Goal: Task Accomplishment & Management: Manage account settings

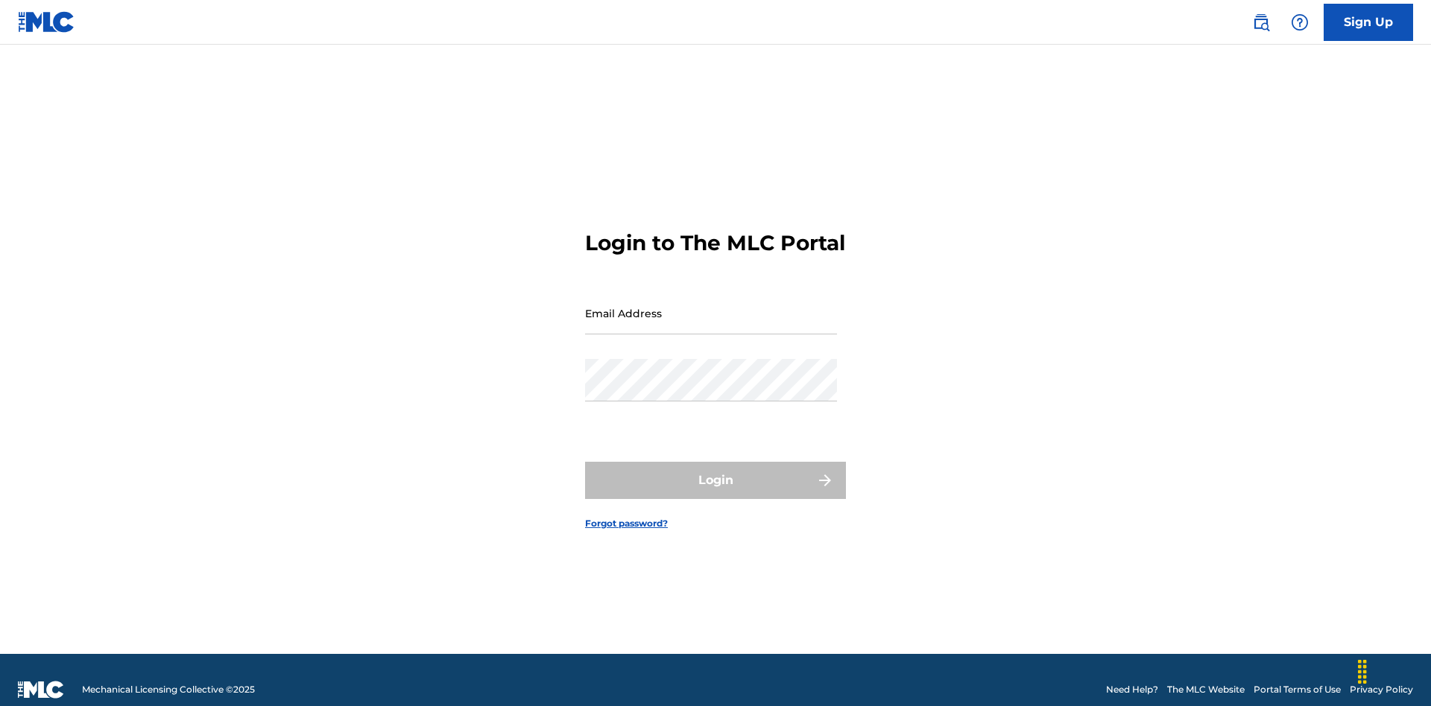
scroll to position [19, 0]
click at [711, 306] on input "Email Address" at bounding box center [711, 313] width 252 height 42
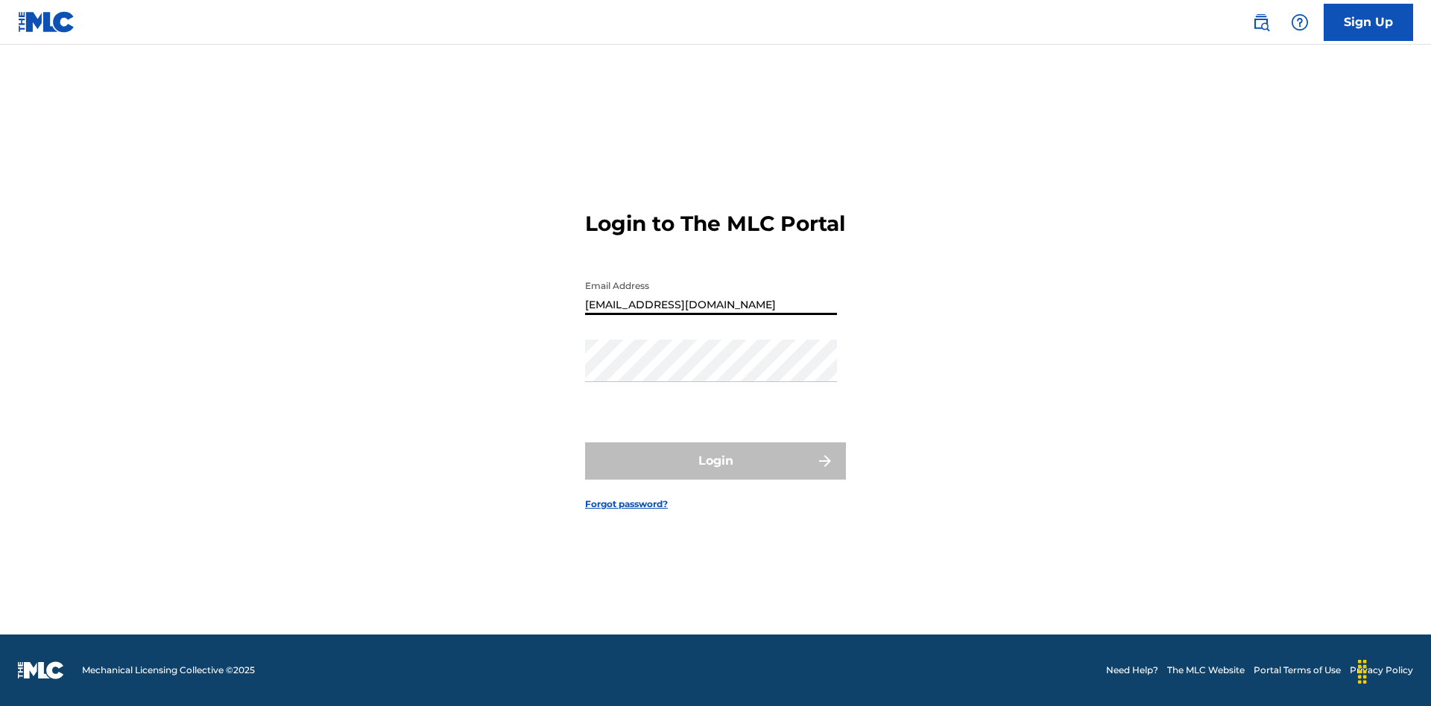
type input "Duke.McTesterson@gmail.com"
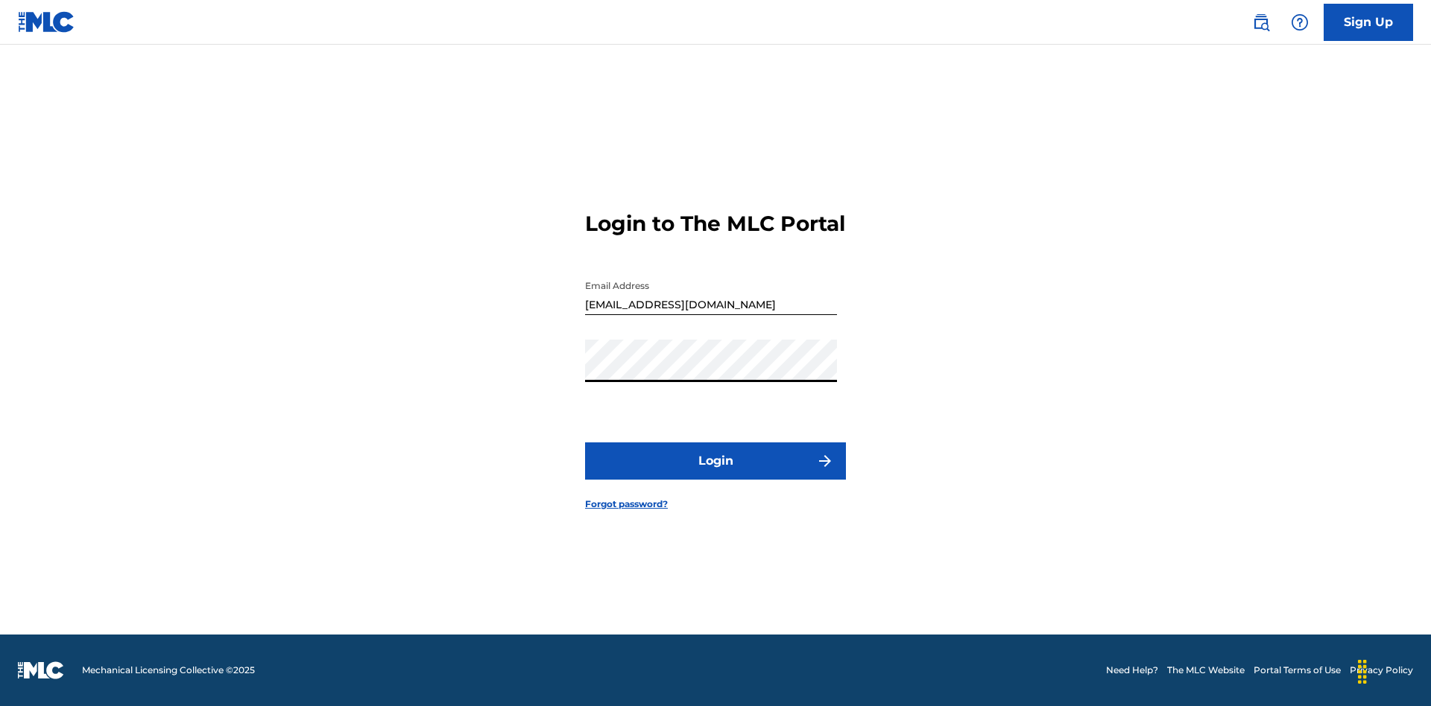
click at [715, 474] on button "Login" at bounding box center [715, 461] width 261 height 37
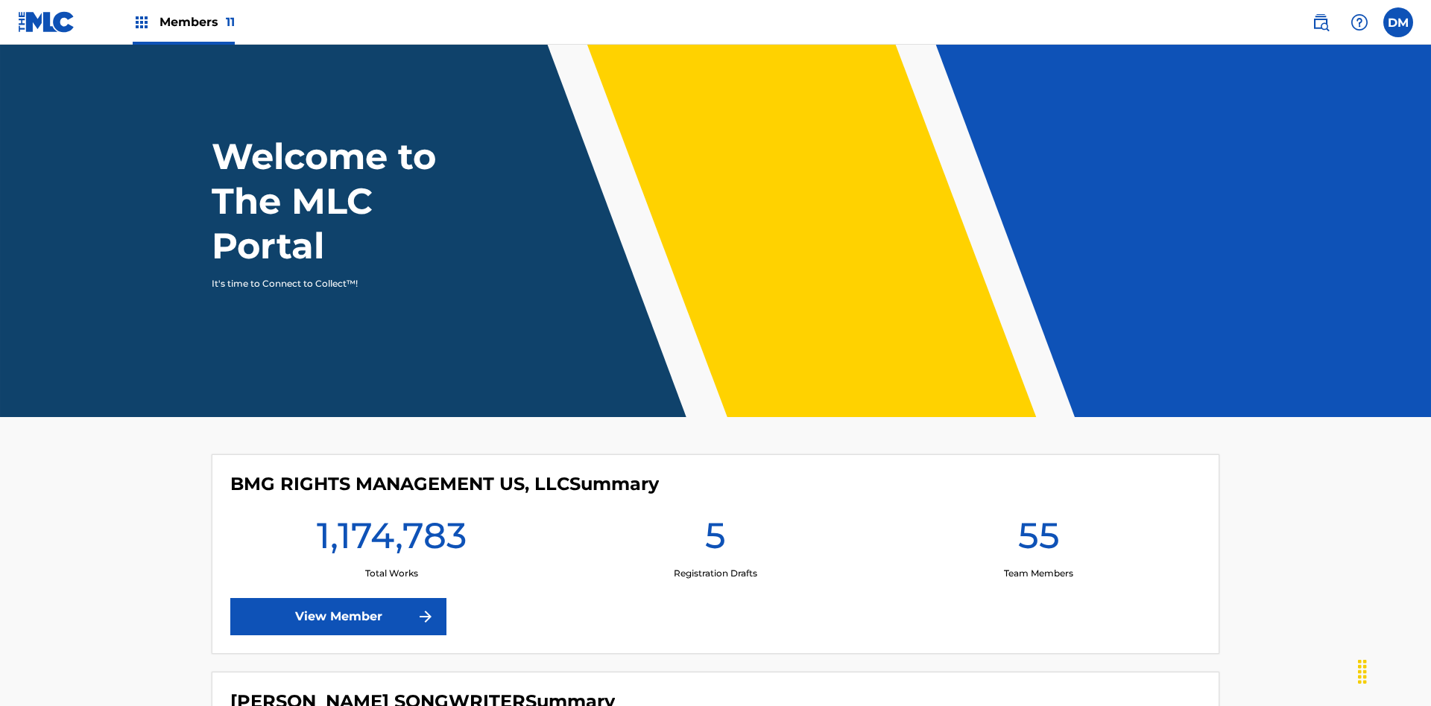
click at [183, 22] on span "Members 11" at bounding box center [196, 21] width 75 height 17
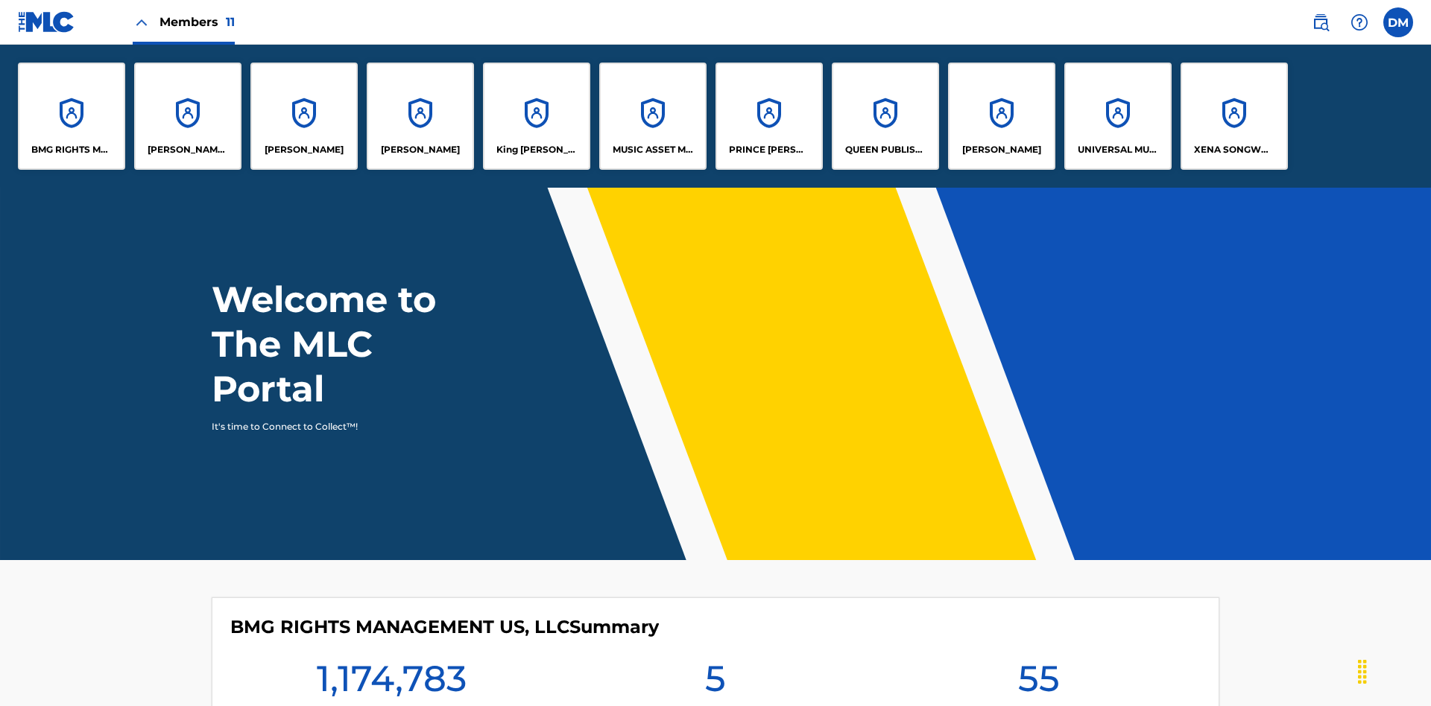
click at [536, 150] on p "King McTesterson" at bounding box center [536, 149] width 81 height 13
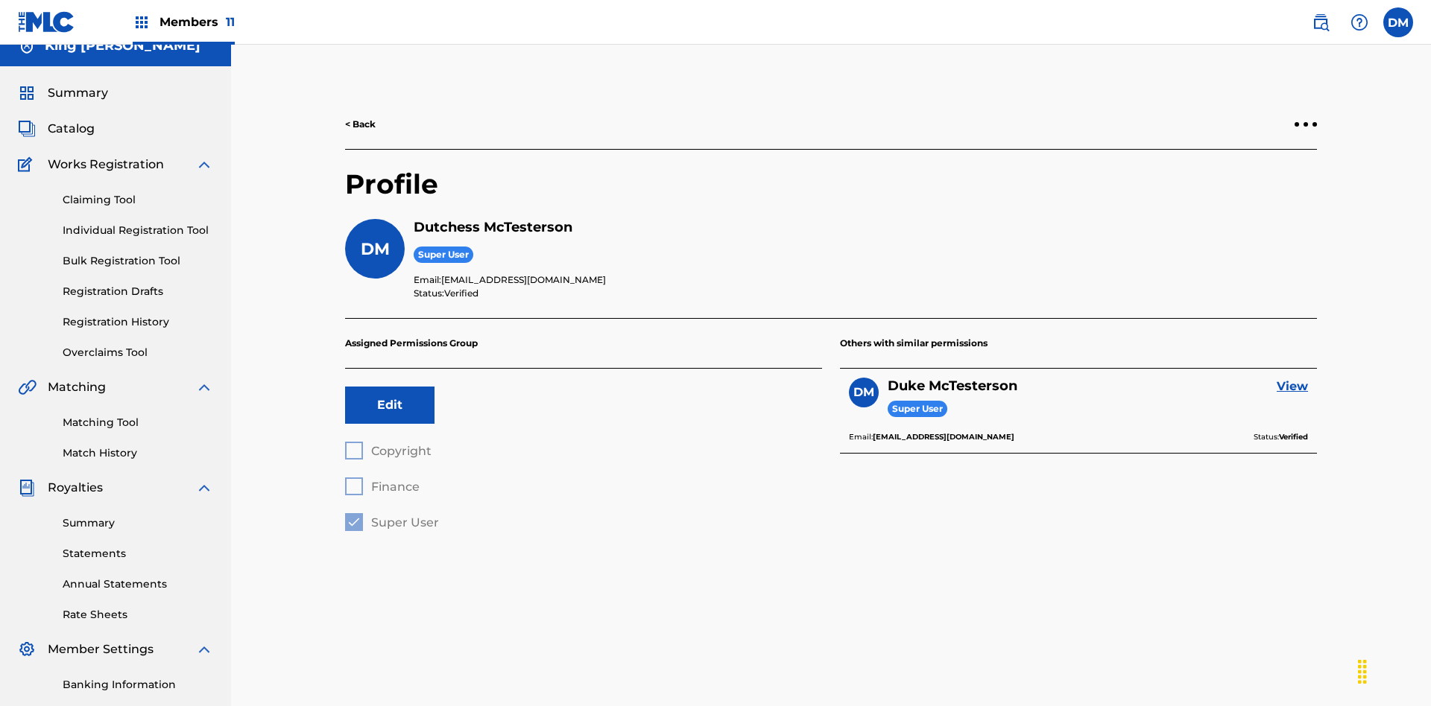
click at [390, 387] on button "Edit" at bounding box center [389, 405] width 89 height 37
click at [387, 444] on span "Copyright" at bounding box center [401, 451] width 60 height 14
click at [382, 480] on span "Finance" at bounding box center [395, 487] width 48 height 14
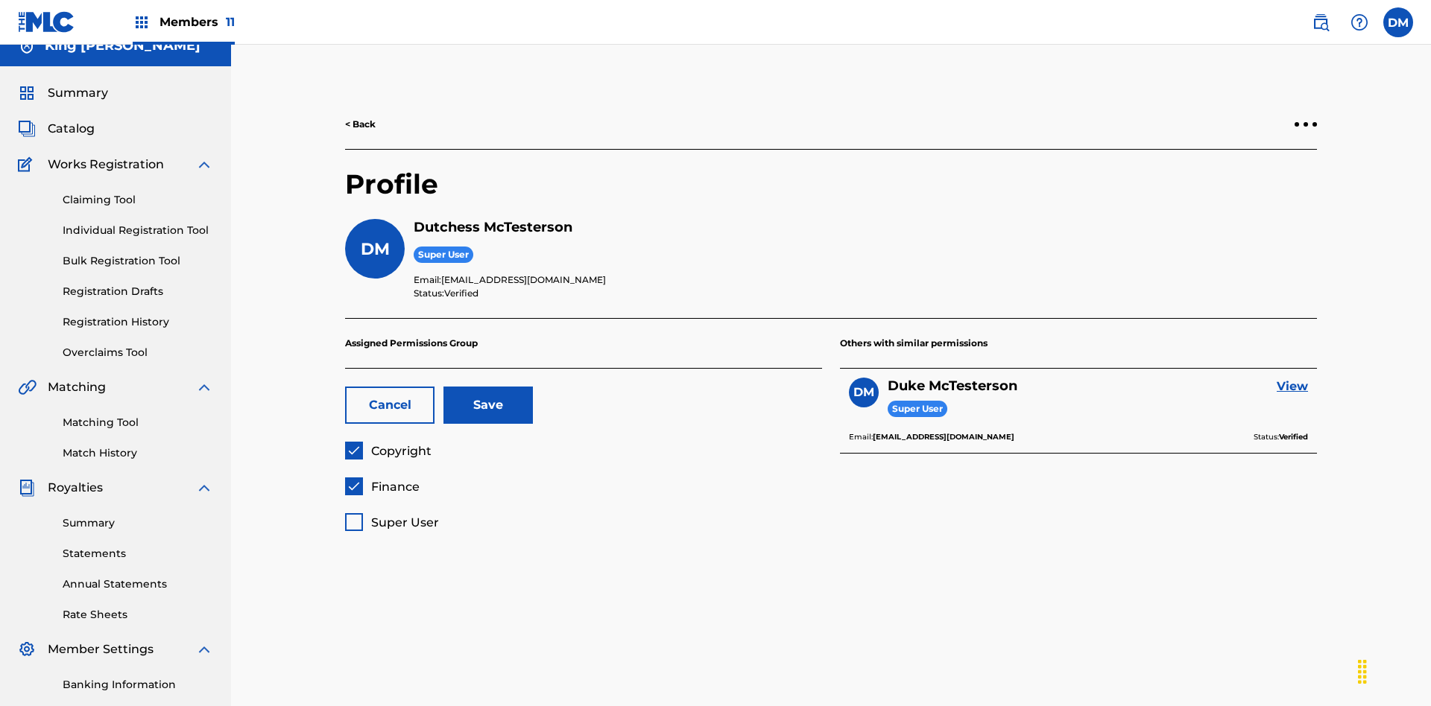
click at [488, 387] on button "Save" at bounding box center [487, 405] width 89 height 37
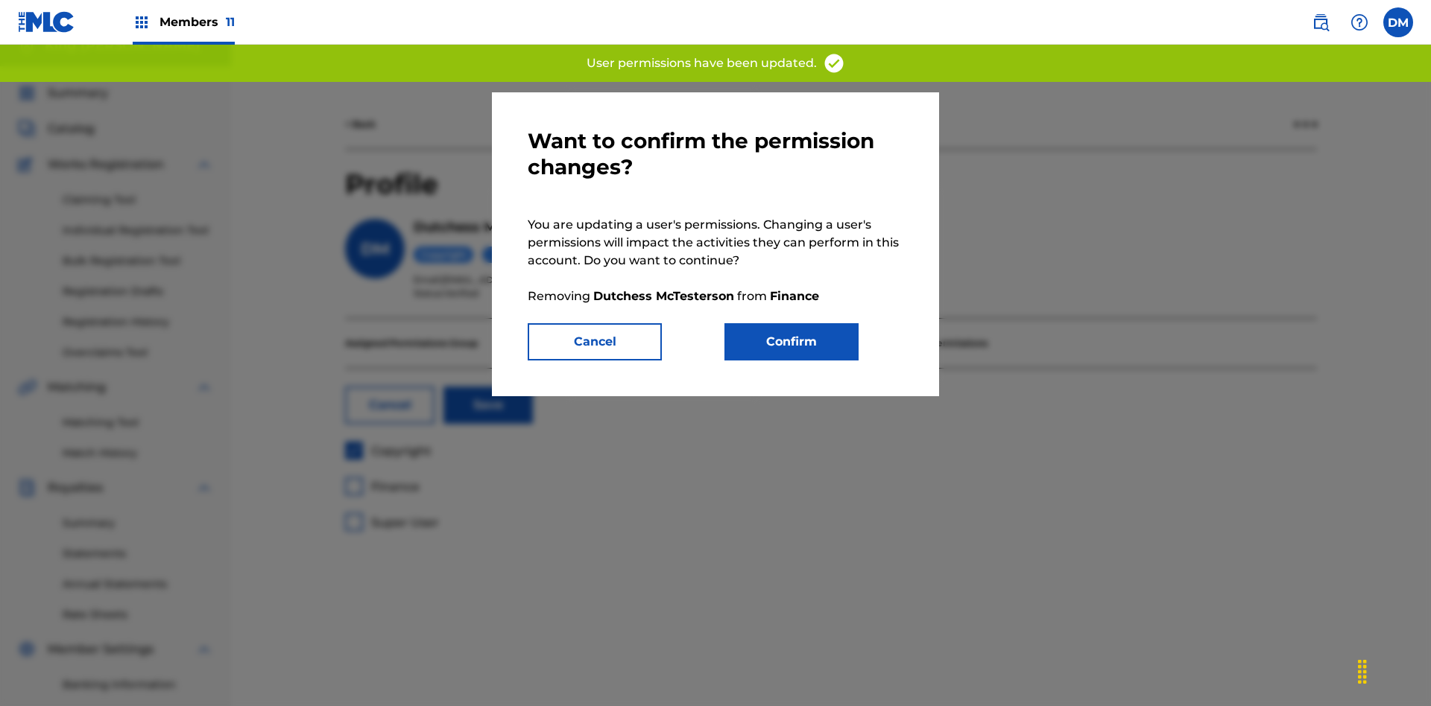
click at [791, 342] on button "Confirm" at bounding box center [791, 341] width 134 height 37
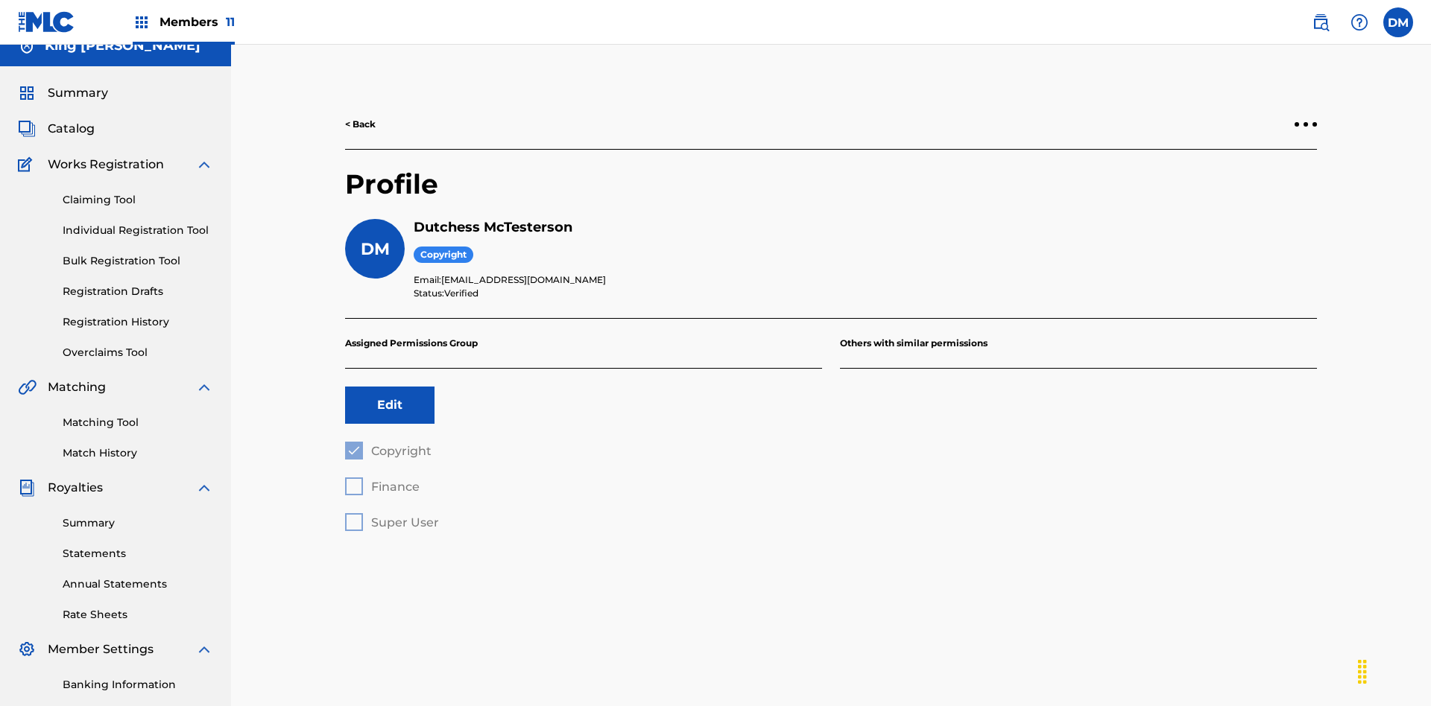
click at [390, 387] on button "Edit" at bounding box center [389, 405] width 89 height 37
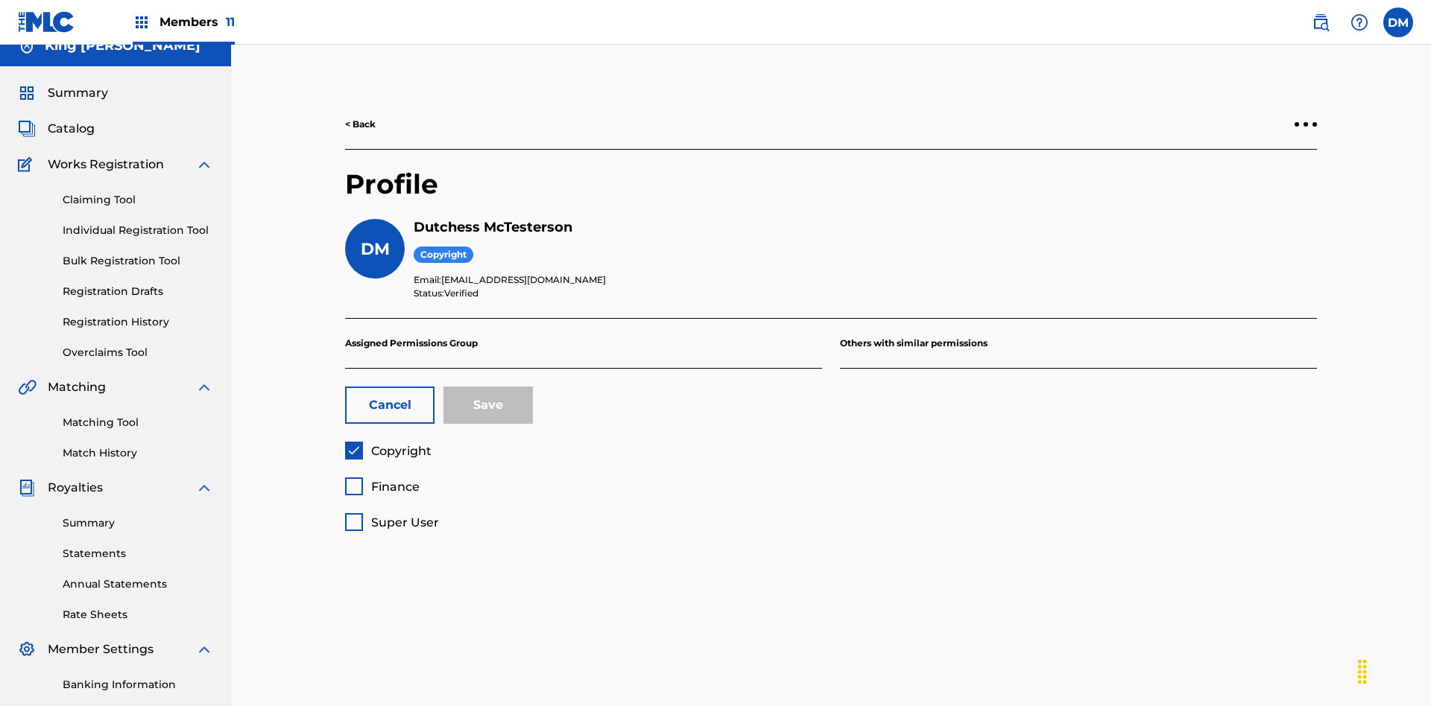
click at [387, 444] on span "Copyright" at bounding box center [401, 451] width 60 height 14
click at [382, 480] on span "Finance" at bounding box center [395, 487] width 48 height 14
click at [488, 387] on button "Save" at bounding box center [487, 405] width 89 height 37
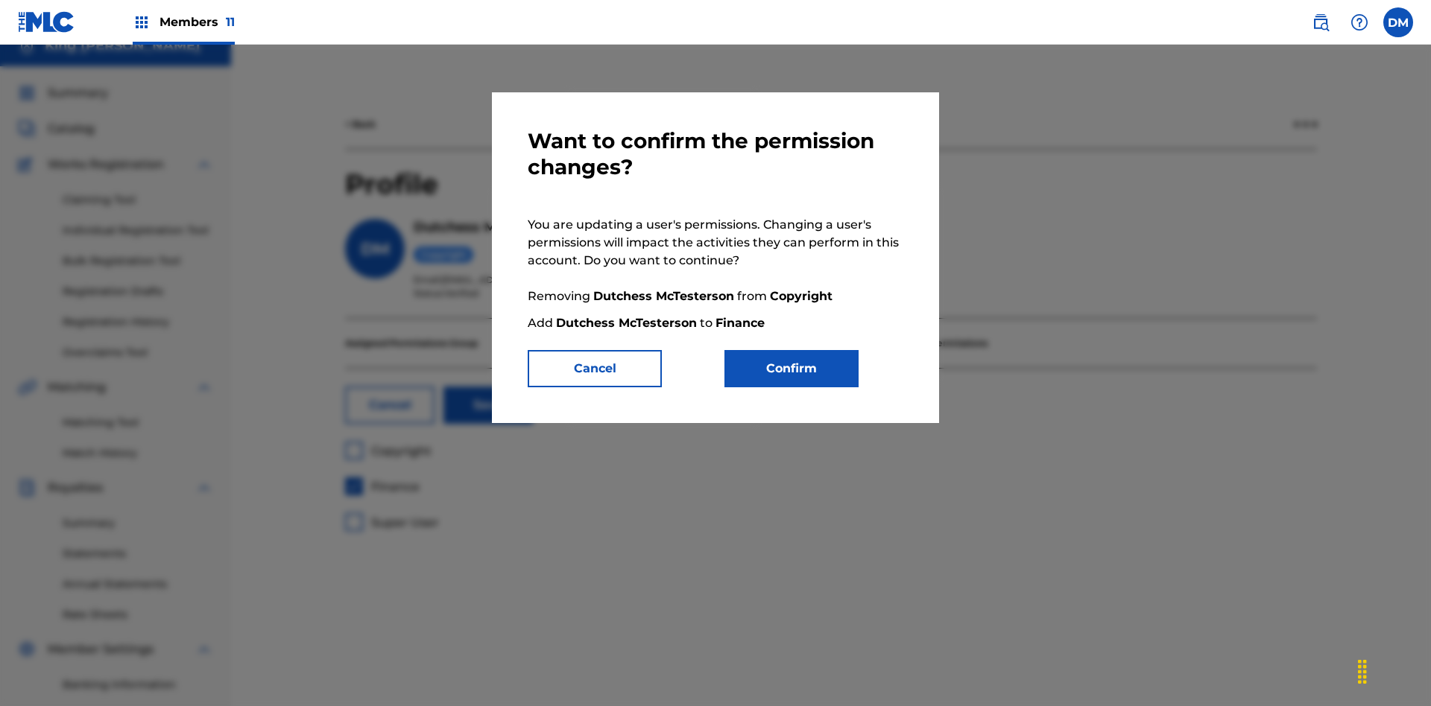
click at [791, 369] on button "Confirm" at bounding box center [791, 368] width 134 height 37
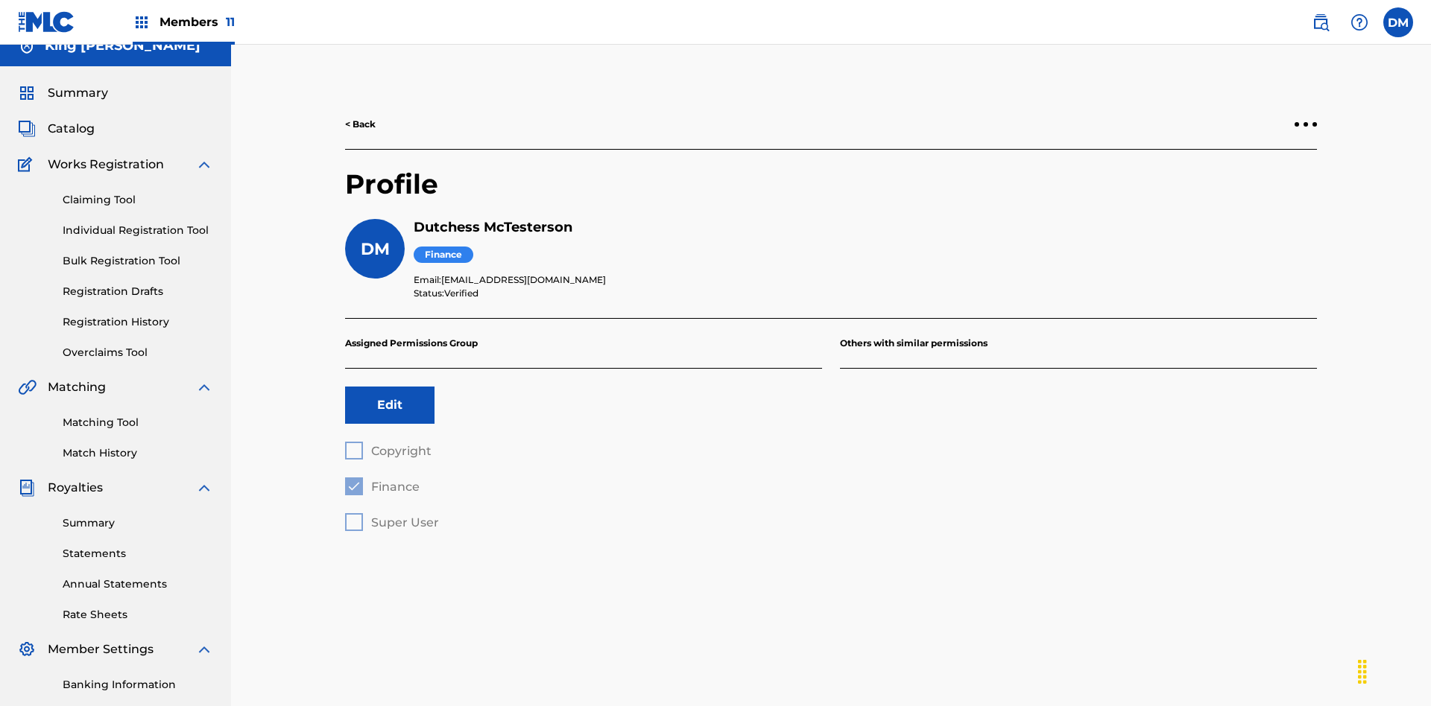
click at [390, 387] on button "Edit" at bounding box center [389, 405] width 89 height 37
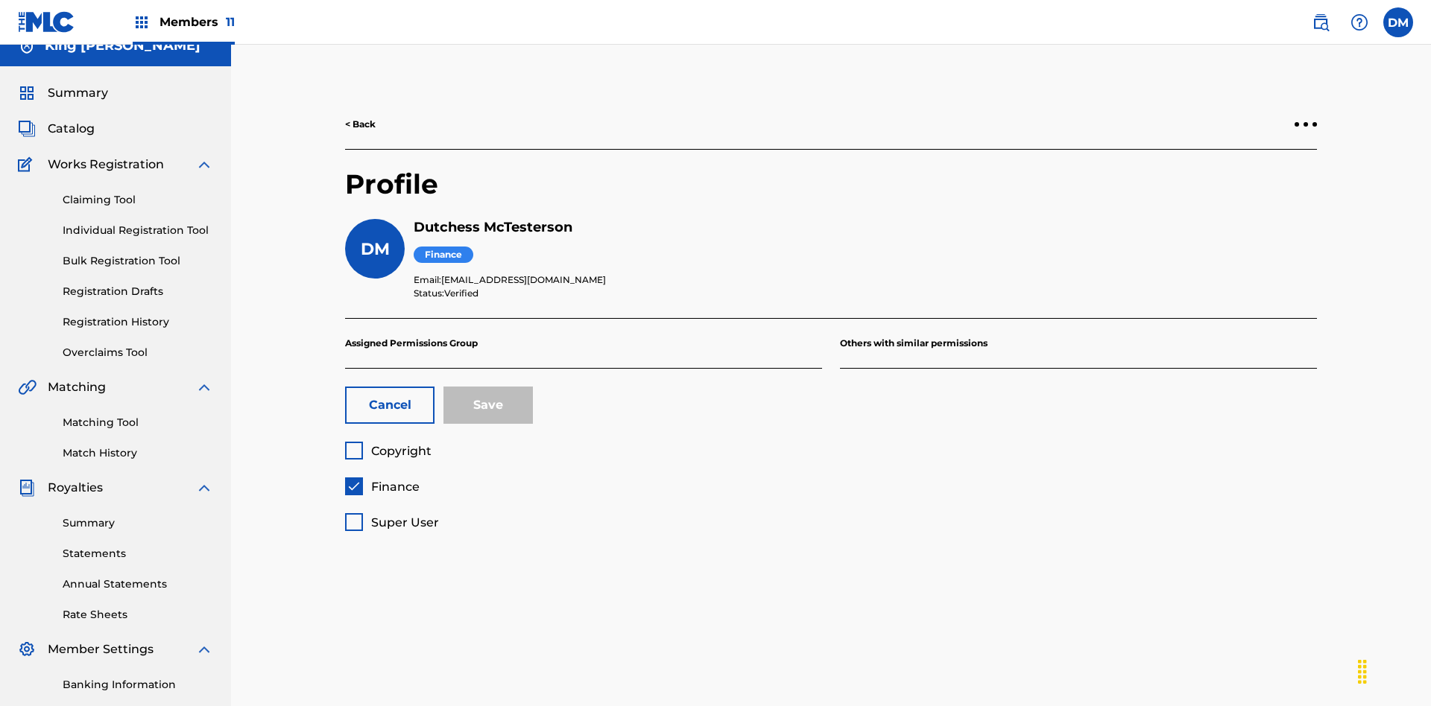
click at [382, 480] on span "Finance" at bounding box center [395, 487] width 48 height 14
click at [391, 516] on span "Super User" at bounding box center [405, 523] width 68 height 14
click at [488, 387] on button "Save" at bounding box center [487, 405] width 89 height 37
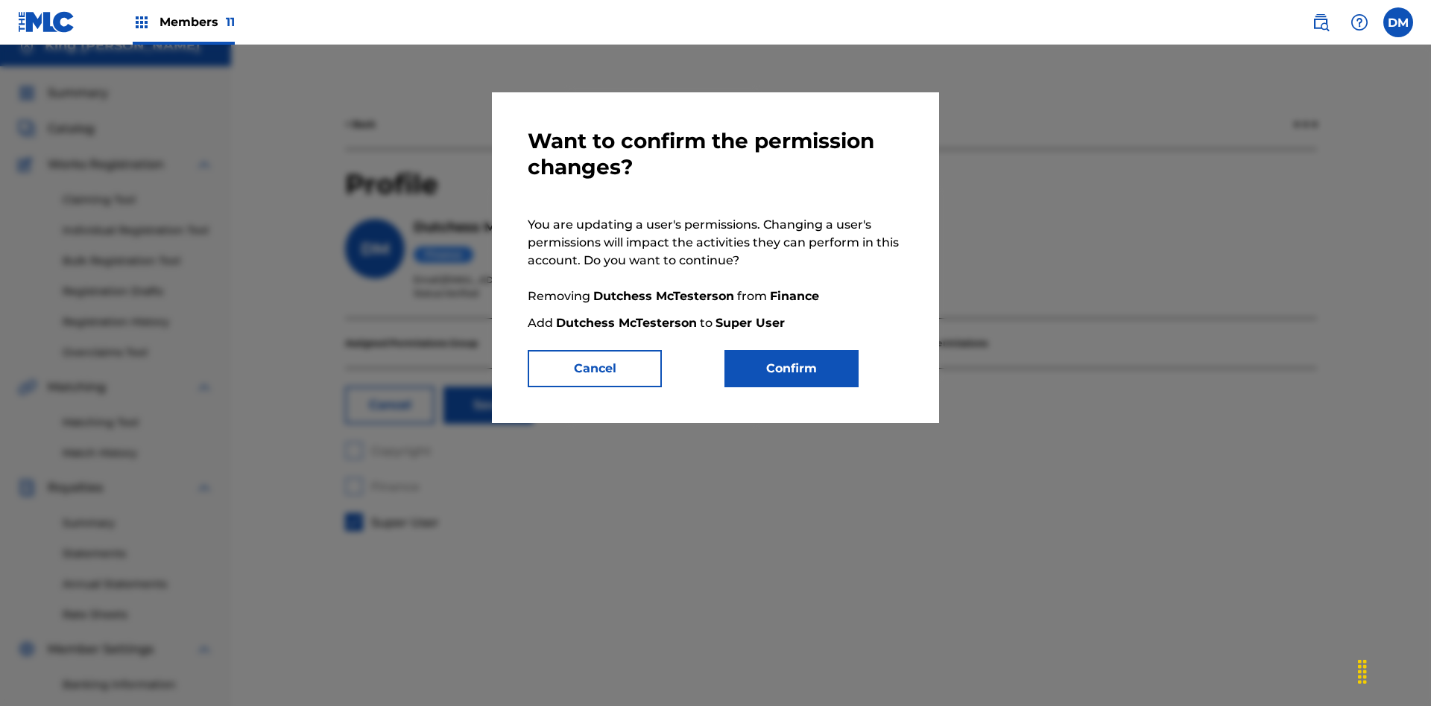
click at [791, 369] on button "Confirm" at bounding box center [791, 368] width 134 height 37
